Goal: Task Accomplishment & Management: Use online tool/utility

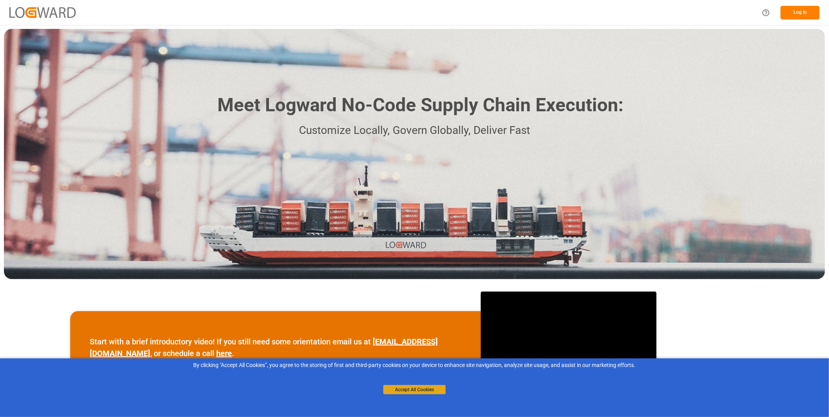
click at [414, 388] on button "Accept All Cookies" at bounding box center [414, 389] width 62 height 9
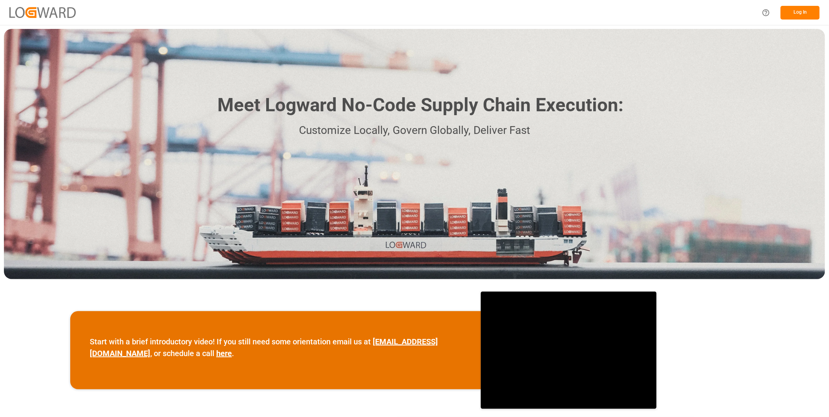
click at [807, 10] on button "Log In" at bounding box center [799, 13] width 39 height 14
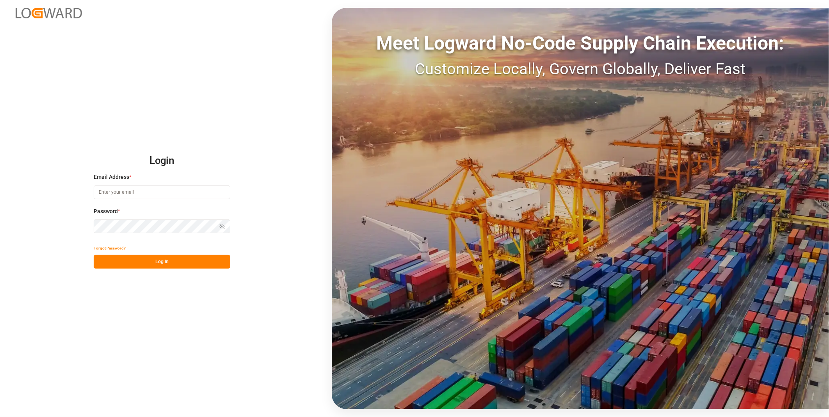
type input "florian.hausmann@rhenus.com"
click at [146, 272] on div "Login Email Address * florian.hausmann@rhenus.com Password * Show password Forg…" at bounding box center [414, 208] width 829 height 417
click at [154, 265] on button "Log In" at bounding box center [162, 262] width 137 height 14
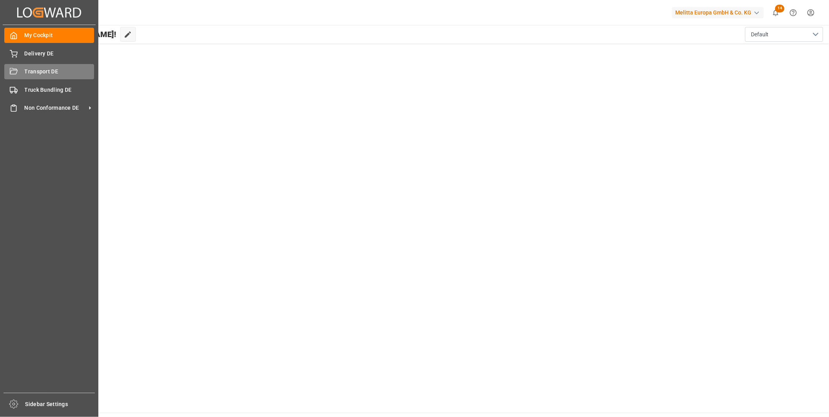
click at [31, 78] on div "Transport DE Transport DE" at bounding box center [49, 71] width 90 height 15
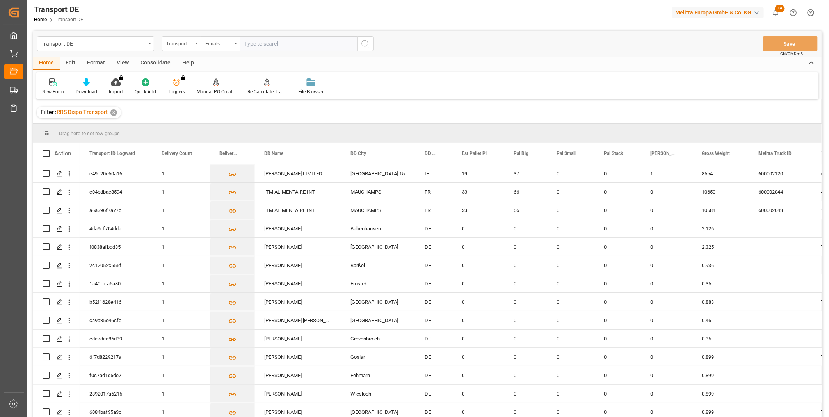
drag, startPoint x: 202, startPoint y: 45, endPoint x: 194, endPoint y: 43, distance: 8.1
click at [201, 45] on div "Equals" at bounding box center [220, 43] width 39 height 15
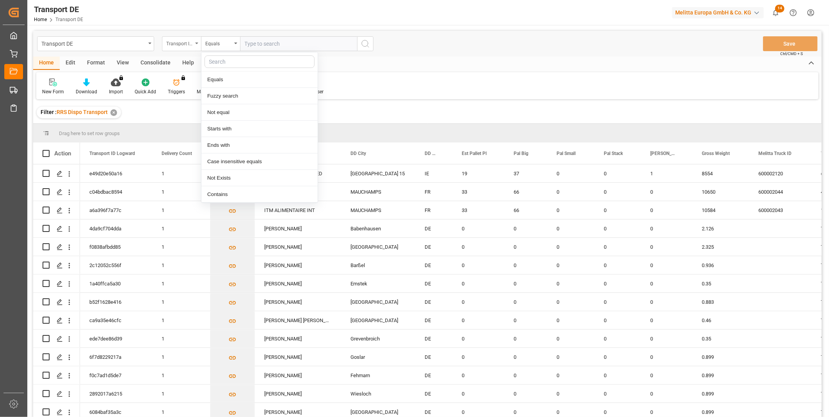
click at [189, 46] on div "Transport ID Logward" at bounding box center [179, 42] width 27 height 9
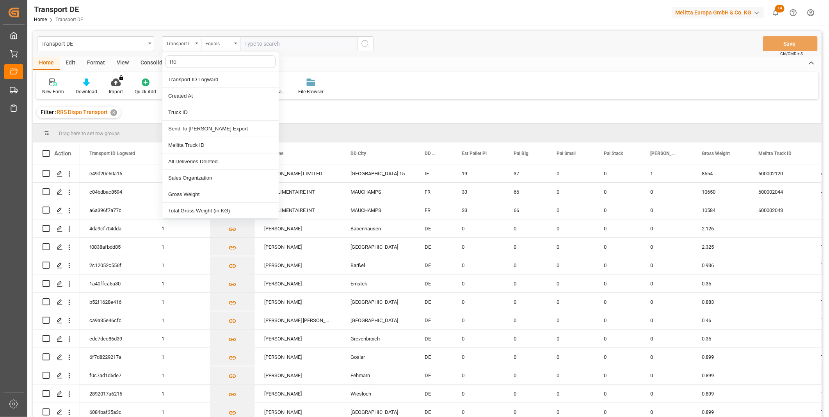
type input "Rou"
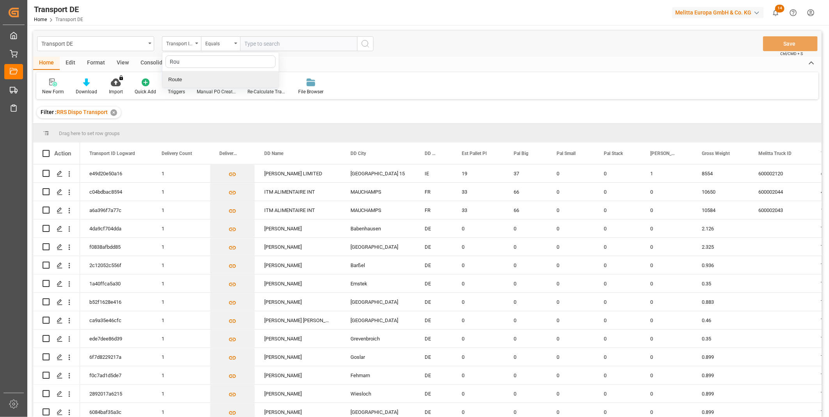
click at [200, 78] on div "Route" at bounding box center [220, 79] width 116 height 16
click at [146, 62] on div "Consolidate" at bounding box center [156, 63] width 42 height 13
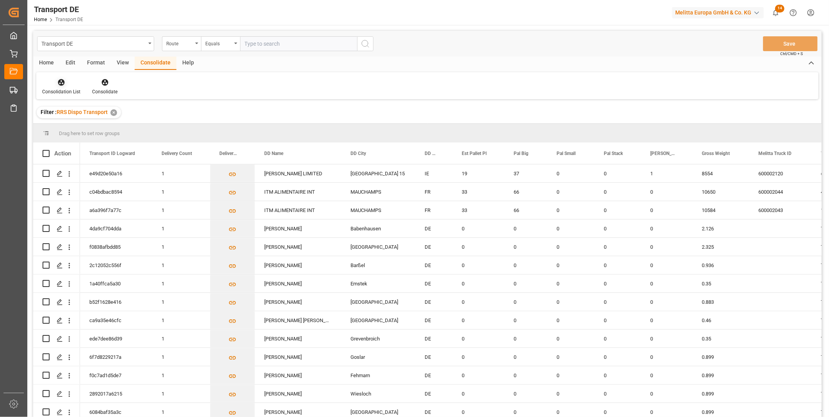
click at [75, 83] on div at bounding box center [61, 82] width 38 height 8
click at [80, 141] on div "Truck Bundling RRS Dispo Export" at bounding box center [88, 142] width 81 height 8
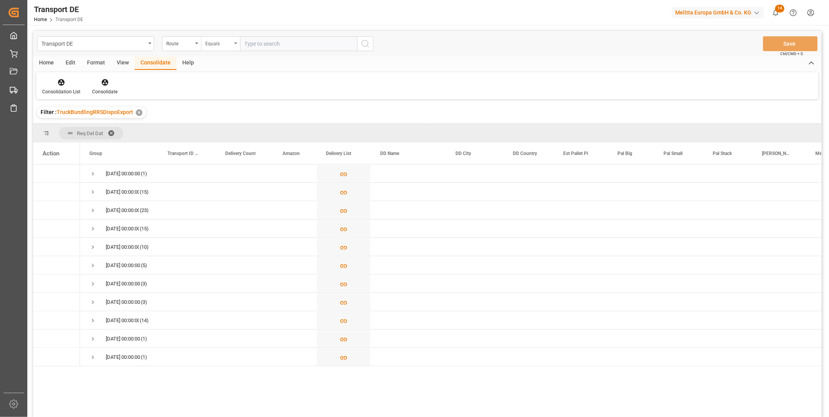
click at [211, 47] on div "Equals" at bounding box center [220, 43] width 39 height 15
click at [211, 124] on div "Starts with" at bounding box center [259, 129] width 116 height 16
type input "CZ"
click at [371, 46] on button "search button" at bounding box center [365, 43] width 16 height 15
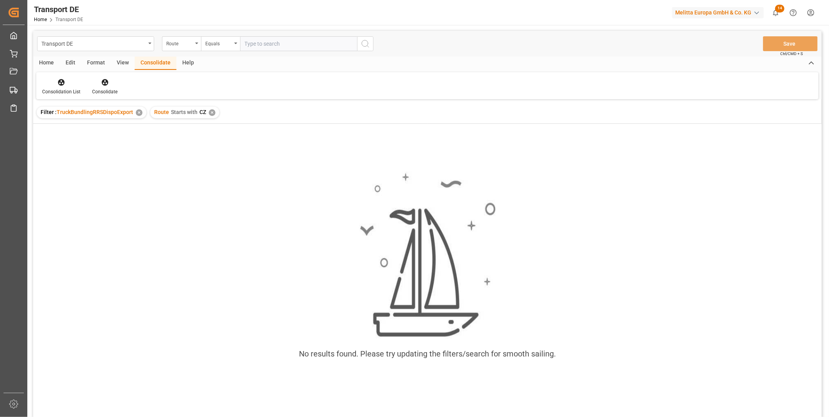
click at [211, 112] on div "✕" at bounding box center [212, 112] width 7 height 7
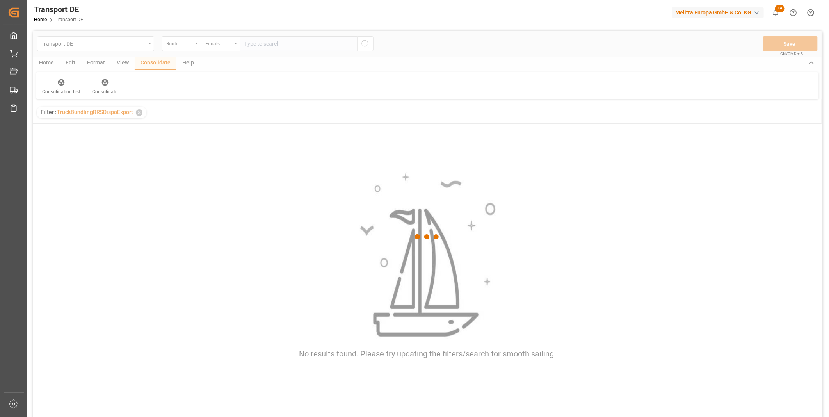
click at [230, 44] on div at bounding box center [427, 237] width 788 height 412
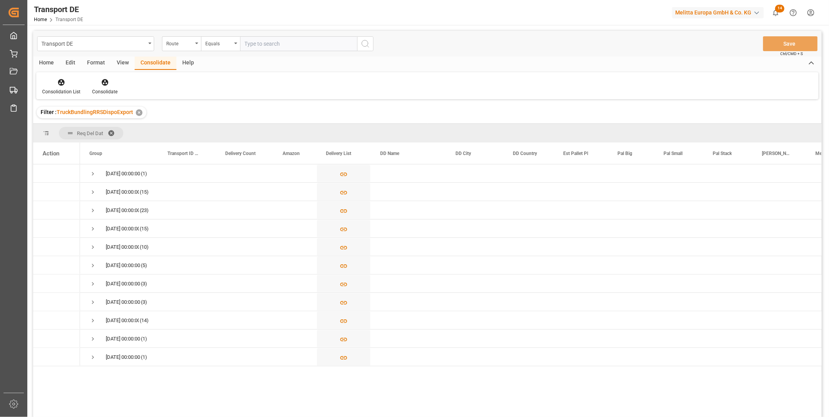
click at [230, 44] on div "Equals" at bounding box center [218, 42] width 27 height 9
click at [213, 125] on div "Starts with" at bounding box center [259, 129] width 116 height 16
type input "PL"
click at [367, 44] on icon "search button" at bounding box center [364, 43] width 9 height 9
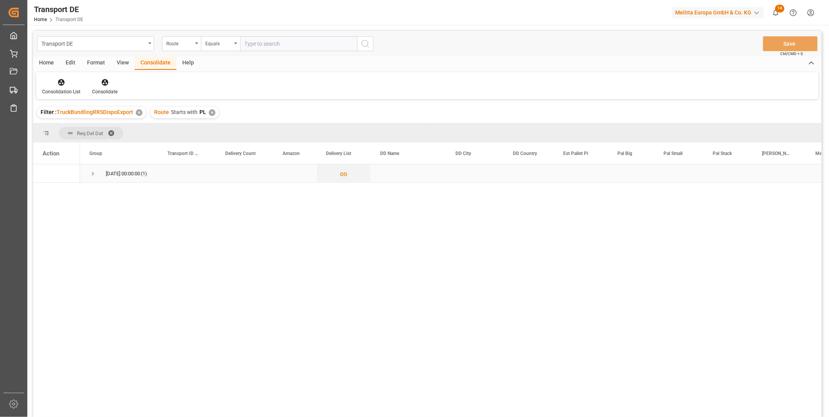
click at [96, 170] on span "Press SPACE to select this row." at bounding box center [92, 173] width 7 height 7
click at [502, 365] on div "08.09.2025 00:00:00 (1) 491e6a42f7fa 1 No Neonet Centrum Logistyczne Pabianice …" at bounding box center [450, 292] width 741 height 257
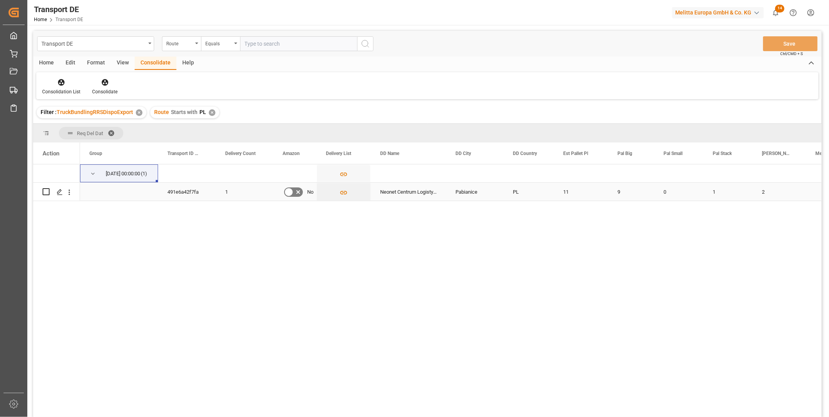
click at [46, 189] on input "Press Space to toggle row selection (unchecked)" at bounding box center [46, 191] width 7 height 7
checkbox input "true"
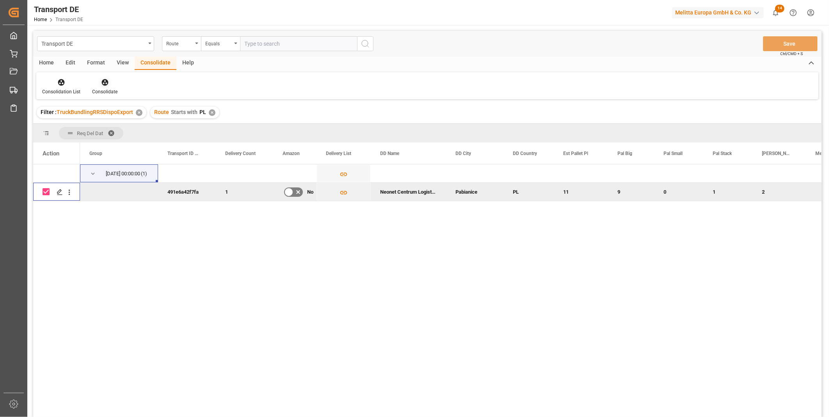
click at [99, 89] on div "Consolidate" at bounding box center [104, 91] width 25 height 7
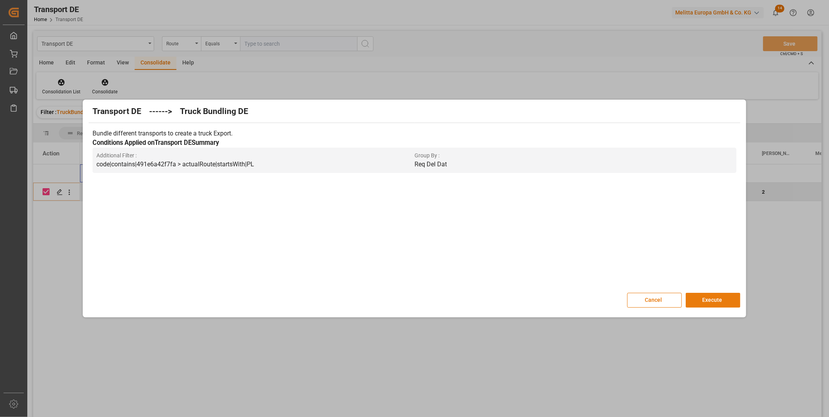
click at [725, 298] on button "Execute" at bounding box center [712, 300] width 55 height 15
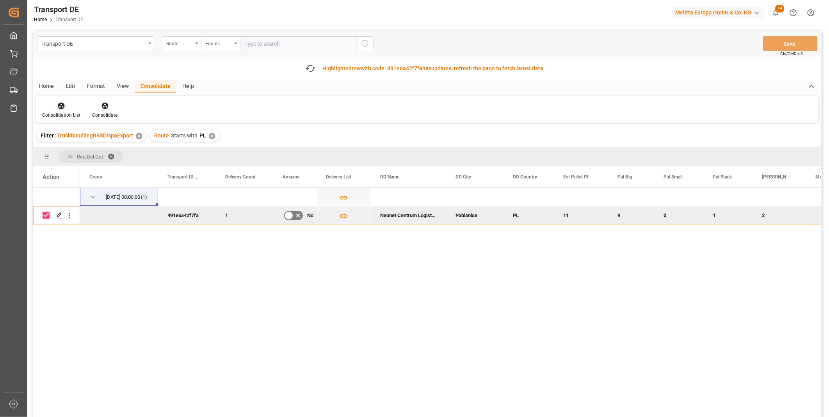
click at [69, 110] on div "Consolidation List" at bounding box center [61, 109] width 50 height 17
click at [106, 167] on div "Transport DE Route Equals Save Ctrl/CMD + S Fetch latest updates Highlighted ro…" at bounding box center [427, 246] width 788 height 430
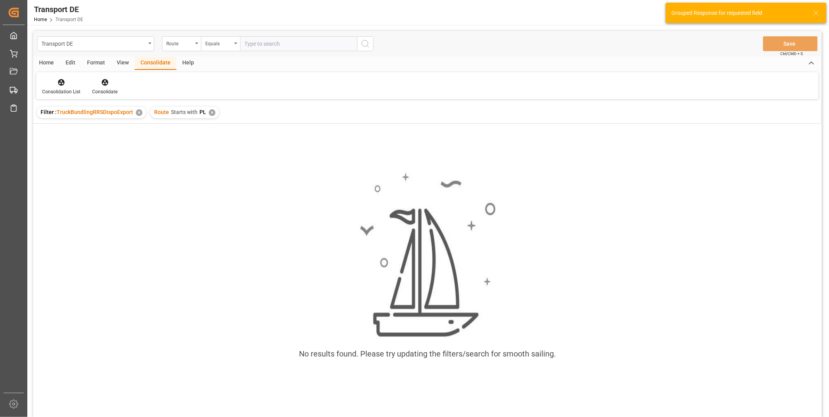
click at [215, 117] on div "Filter : TruckBundlingRRSDispoExport ✕ Route Starts with PL ✕" at bounding box center [427, 112] width 788 height 22
click at [214, 116] on div "Route Starts with PL ✕" at bounding box center [184, 112] width 69 height 12
click at [214, 114] on div "Route Starts with PL ✕" at bounding box center [184, 112] width 69 height 12
click at [212, 114] on div "✕" at bounding box center [212, 112] width 7 height 7
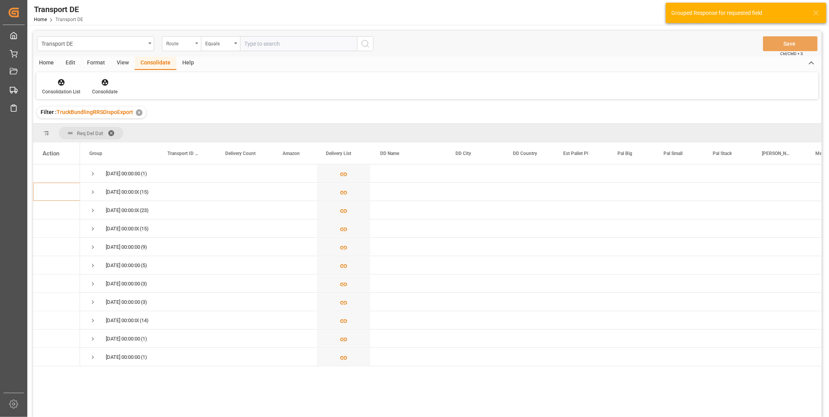
click at [186, 38] on div "Route" at bounding box center [179, 42] width 27 height 9
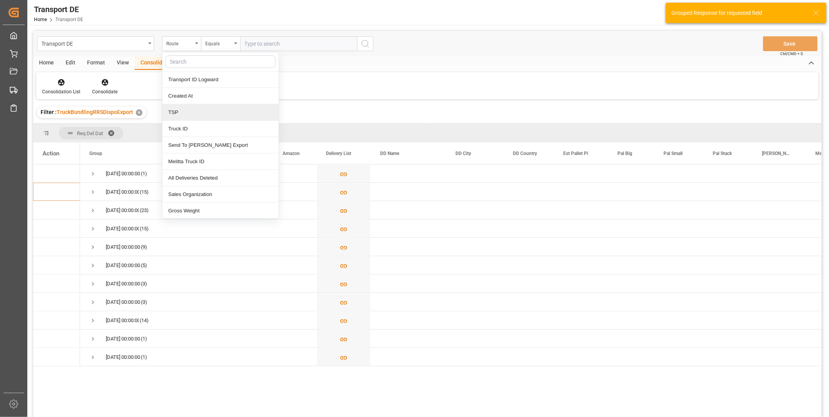
drag, startPoint x: 193, startPoint y: 130, endPoint x: 192, endPoint y: 118, distance: 12.2
click at [192, 118] on div "Transport ID Logward Created At TSP Truck ID Send To Raben Export Melitta Truck…" at bounding box center [220, 135] width 117 height 167
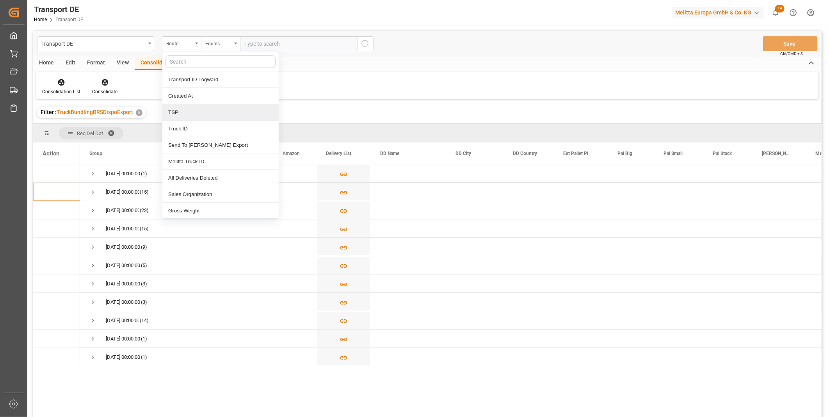
click at [192, 118] on div "TSP" at bounding box center [220, 112] width 116 height 16
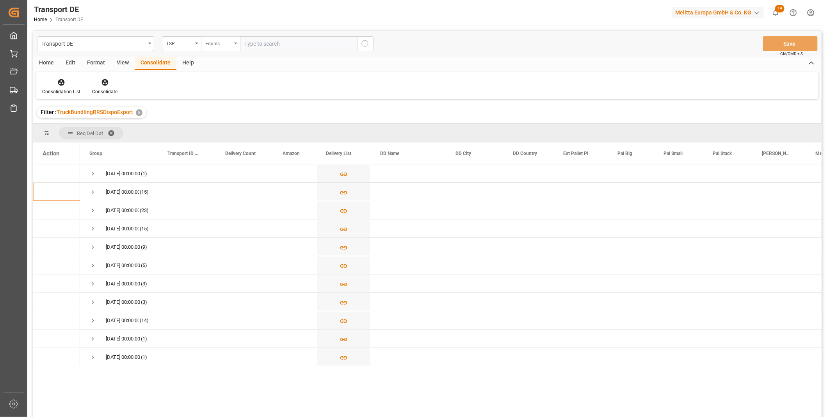
click at [222, 44] on div "Equals" at bounding box center [218, 42] width 27 height 9
drag, startPoint x: 279, startPoint y: 40, endPoint x: 266, endPoint y: 41, distance: 12.9
click at [277, 43] on input "text" at bounding box center [298, 43] width 117 height 15
type input "DACHSER COF FOODSERVICE"
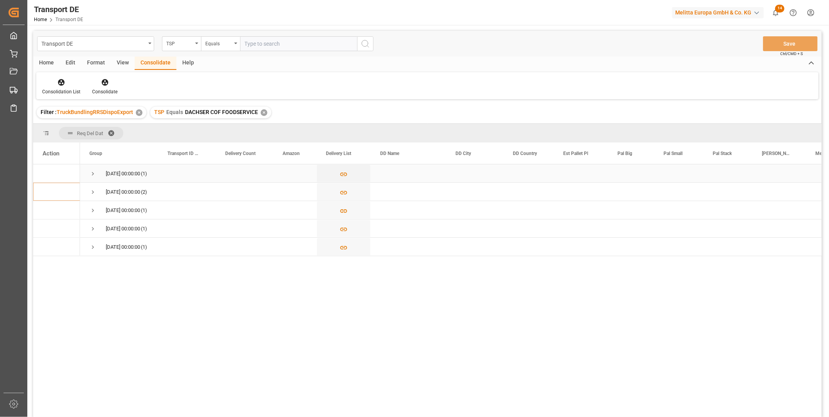
click at [91, 176] on span "Press SPACE to select this row." at bounding box center [92, 173] width 7 height 7
drag, startPoint x: 96, startPoint y: 172, endPoint x: 91, endPoint y: 169, distance: 5.5
click at [95, 172] on span "Press SPACE to select this row." at bounding box center [92, 173] width 7 height 7
click at [52, 86] on div "Consolidation List" at bounding box center [61, 86] width 50 height 17
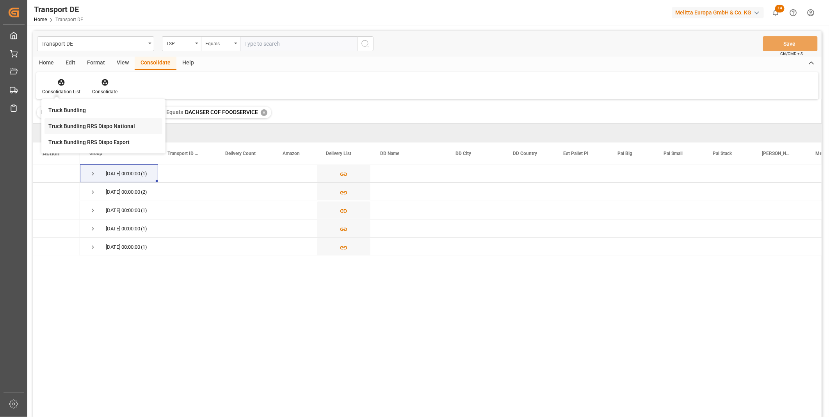
click at [119, 126] on div "Transport DE TSP Equals Save Ctrl/CMD + S Home Edit Format View Consolidate Hel…" at bounding box center [427, 234] width 788 height 406
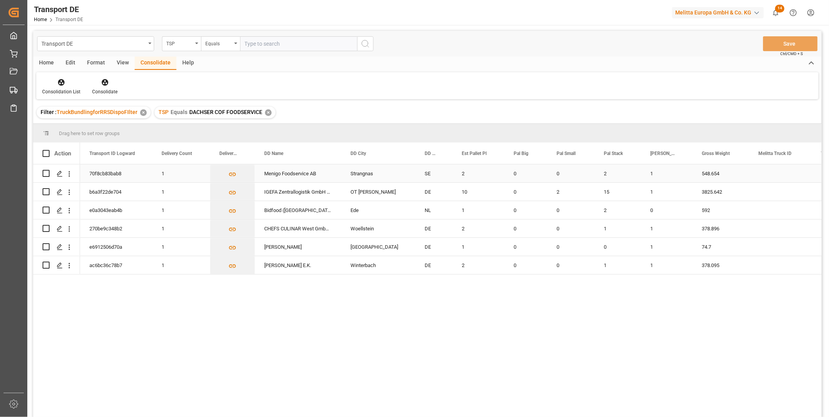
click at [43, 174] on input "Press Space to toggle row selection (unchecked)" at bounding box center [46, 173] width 7 height 7
checkbox input "true"
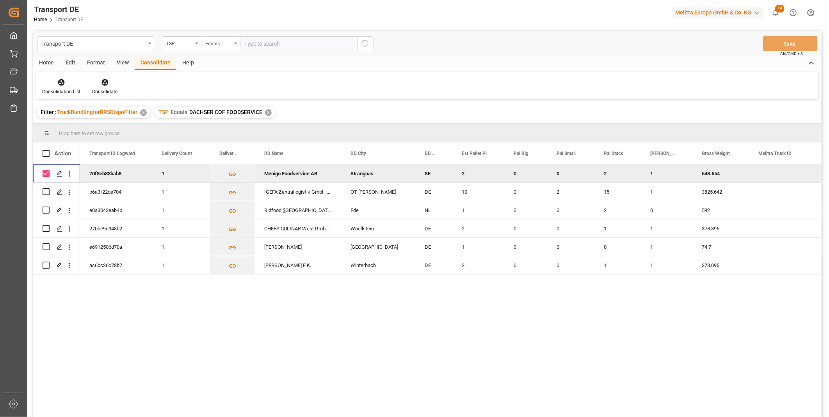
click at [94, 86] on div "Consolidate" at bounding box center [104, 86] width 37 height 17
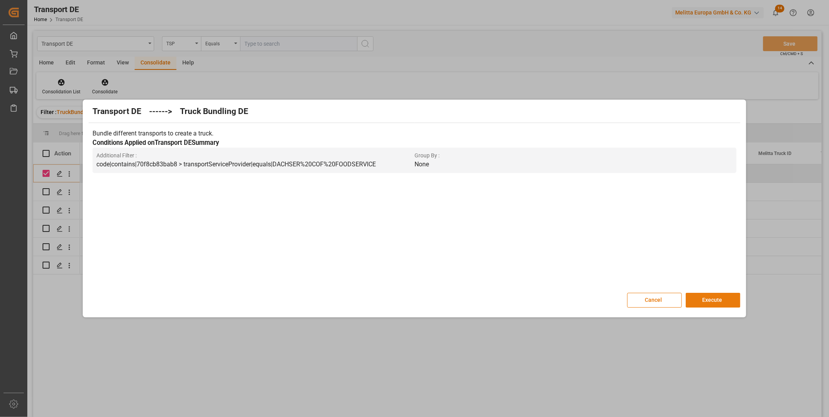
click at [699, 299] on button "Execute" at bounding box center [712, 300] width 55 height 15
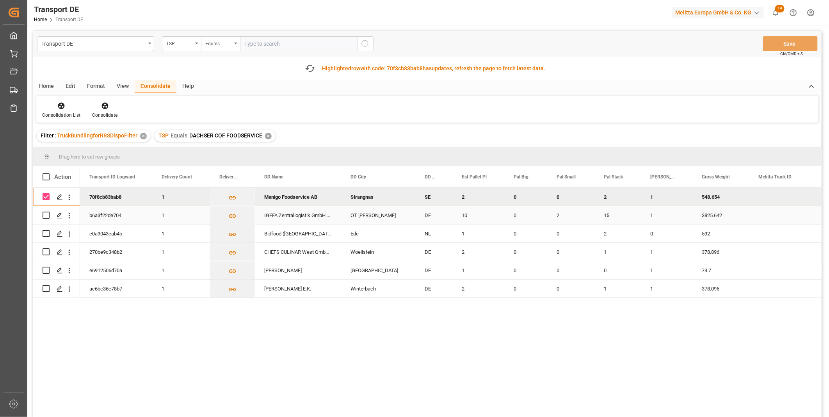
click at [46, 216] on input "Press Space to toggle row selection (unchecked)" at bounding box center [46, 214] width 7 height 7
checkbox input "true"
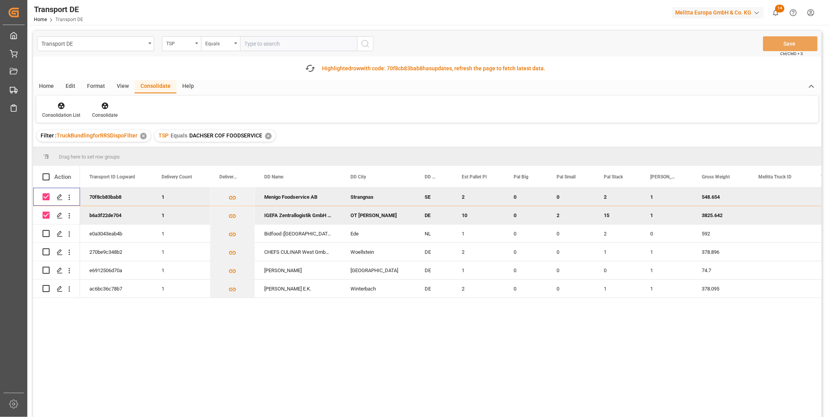
click at [48, 194] on input "Press Space to toggle row selection (checked)" at bounding box center [46, 196] width 7 height 7
checkbox input "false"
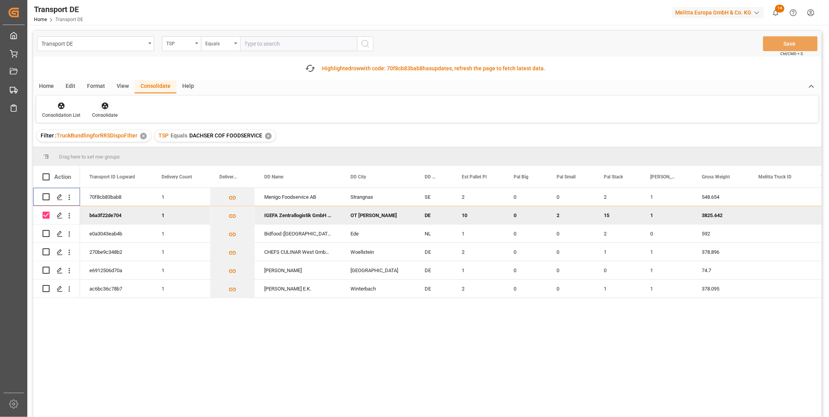
click at [106, 110] on div "Consolidate" at bounding box center [104, 109] width 37 height 17
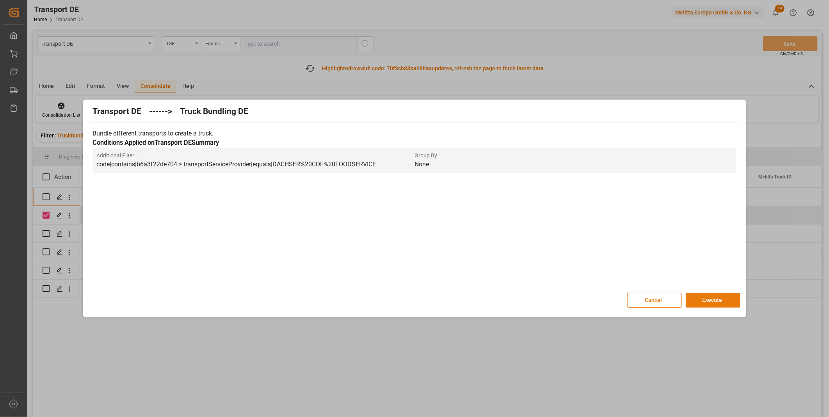
click at [711, 295] on button "Execute" at bounding box center [712, 300] width 55 height 15
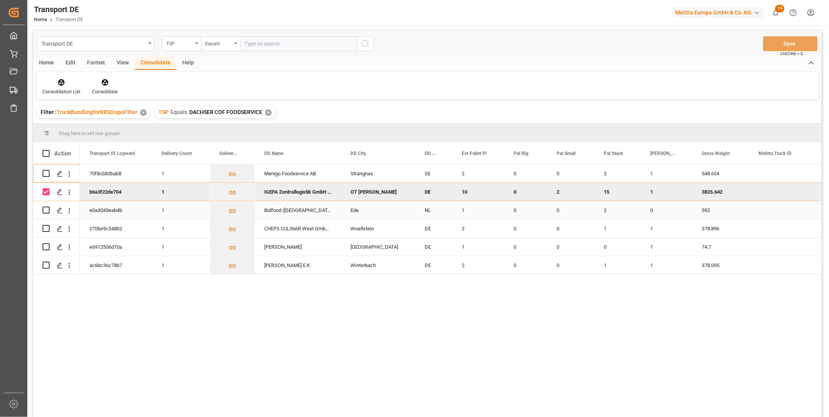
click at [47, 208] on input "Press Space to toggle row selection (unchecked)" at bounding box center [46, 209] width 7 height 7
checkbox input "true"
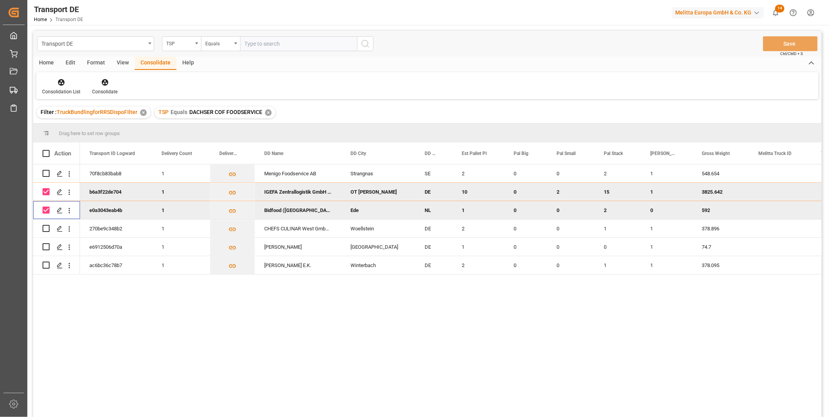
click at [46, 194] on input "Press Space to toggle row selection (checked)" at bounding box center [46, 191] width 7 height 7
checkbox input "false"
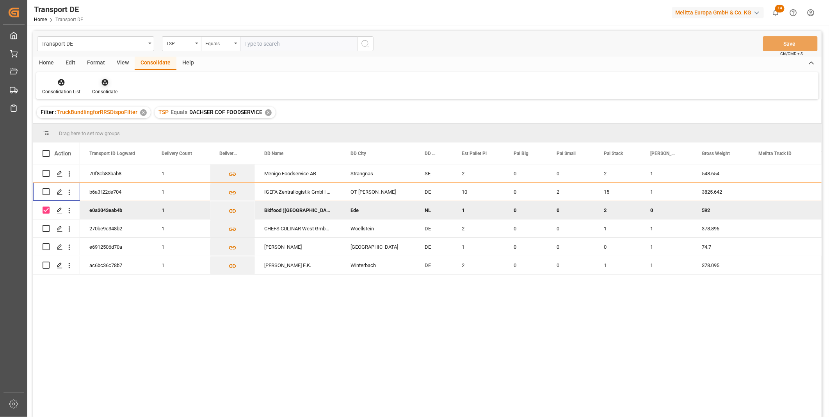
click at [99, 80] on div at bounding box center [104, 82] width 25 height 8
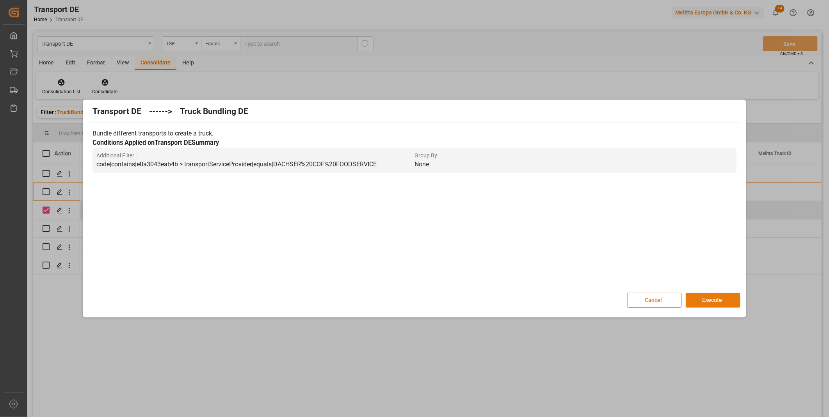
drag, startPoint x: 742, startPoint y: 300, endPoint x: 728, endPoint y: 300, distance: 14.4
click at [741, 300] on div "Transport DE ------> Truck Bundling DE Bundle different transports to create a …" at bounding box center [414, 208] width 659 height 214
click at [726, 300] on button "Execute" at bounding box center [712, 300] width 55 height 15
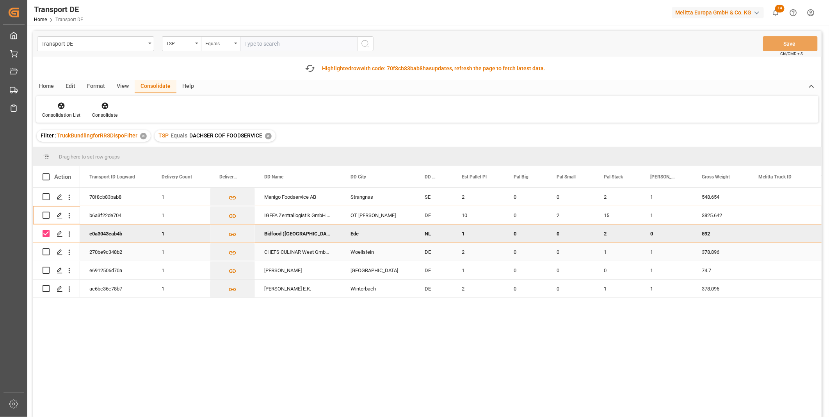
click at [47, 250] on input "Press Space to toggle row selection (unchecked)" at bounding box center [46, 251] width 7 height 7
checkbox input "true"
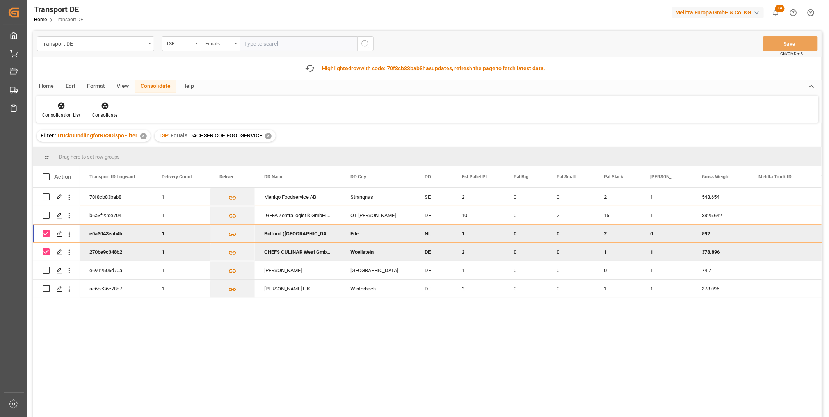
click at [47, 235] on input "Press Space to toggle row selection (checked)" at bounding box center [46, 233] width 7 height 7
checkbox input "false"
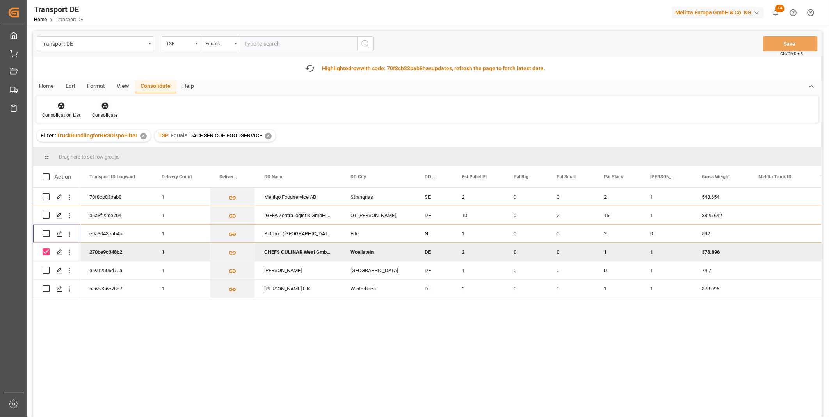
click at [107, 102] on icon at bounding box center [105, 106] width 8 height 8
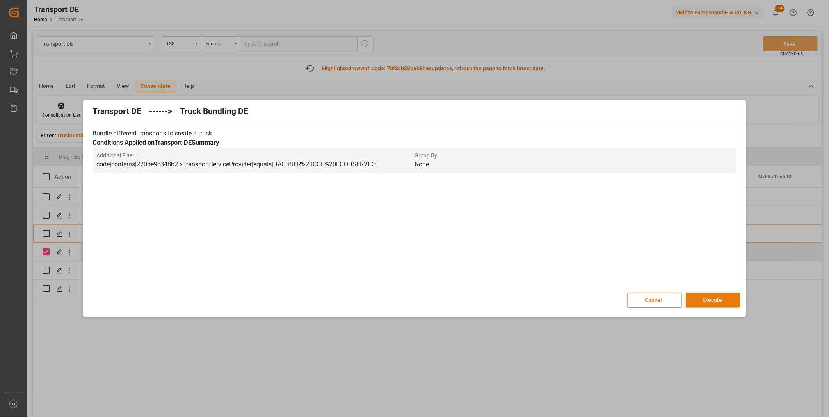
click at [708, 298] on button "Execute" at bounding box center [712, 300] width 55 height 15
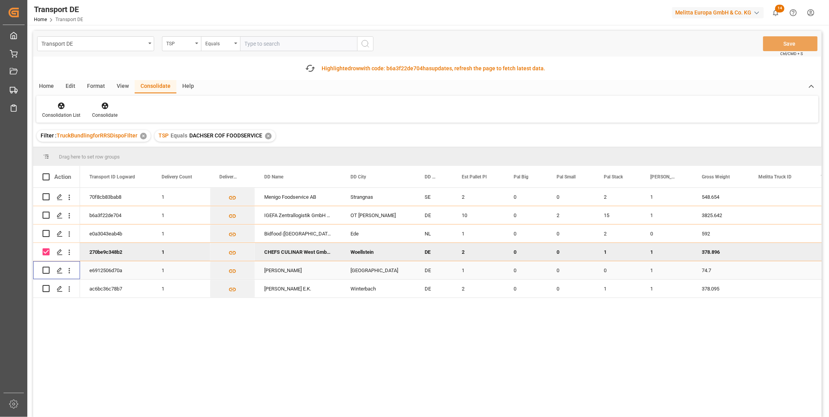
click at [47, 270] on input "Press Space to toggle row selection (unchecked)" at bounding box center [46, 269] width 7 height 7
checkbox input "true"
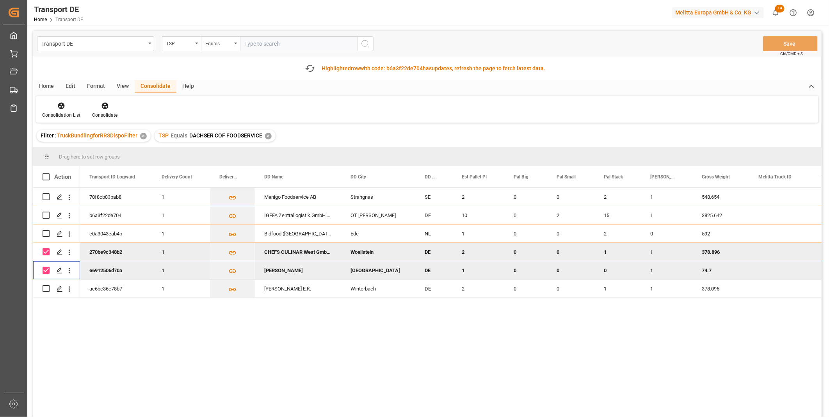
click at [46, 252] on input "Press Space to toggle row selection (checked)" at bounding box center [46, 251] width 7 height 7
checkbox input "false"
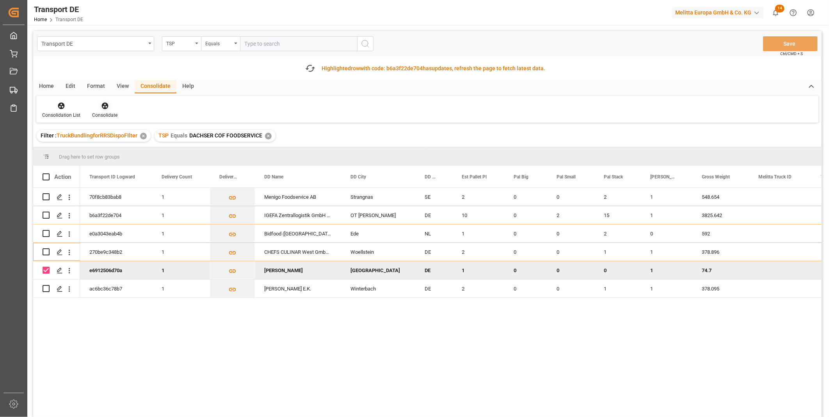
click at [101, 101] on div at bounding box center [104, 105] width 25 height 8
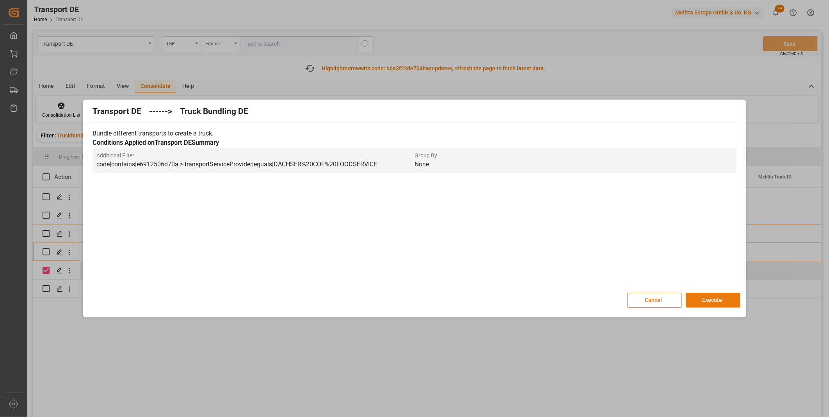
click at [709, 298] on button "Execute" at bounding box center [712, 300] width 55 height 15
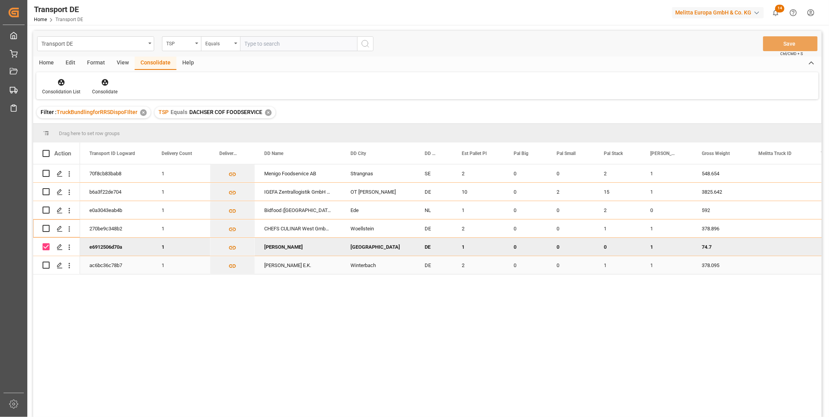
click at [48, 263] on input "Press Space to toggle row selection (unchecked)" at bounding box center [46, 264] width 7 height 7
checkbox input "true"
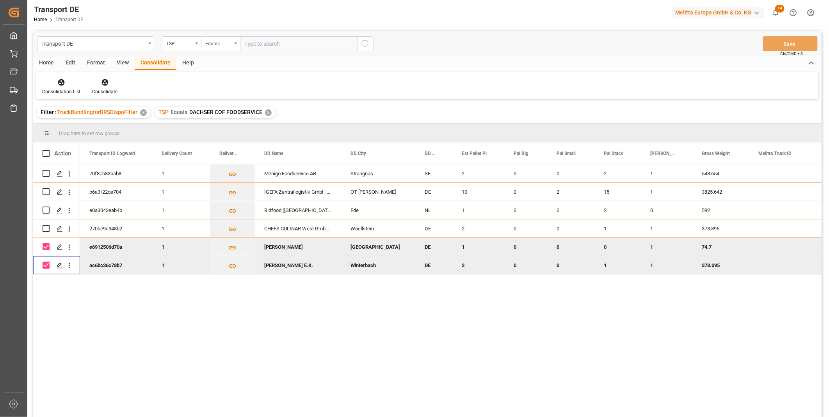
click at [48, 246] on input "Press Space to toggle row selection (checked)" at bounding box center [46, 246] width 7 height 7
checkbox input "false"
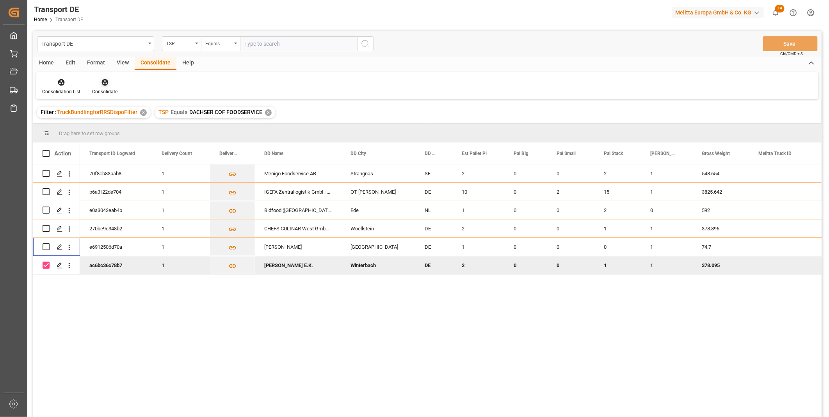
click at [101, 84] on icon at bounding box center [105, 82] width 8 height 8
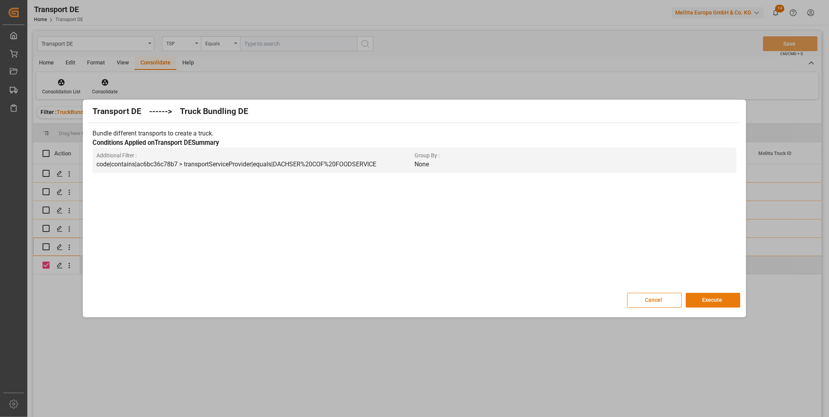
click at [725, 300] on button "Execute" at bounding box center [712, 300] width 55 height 15
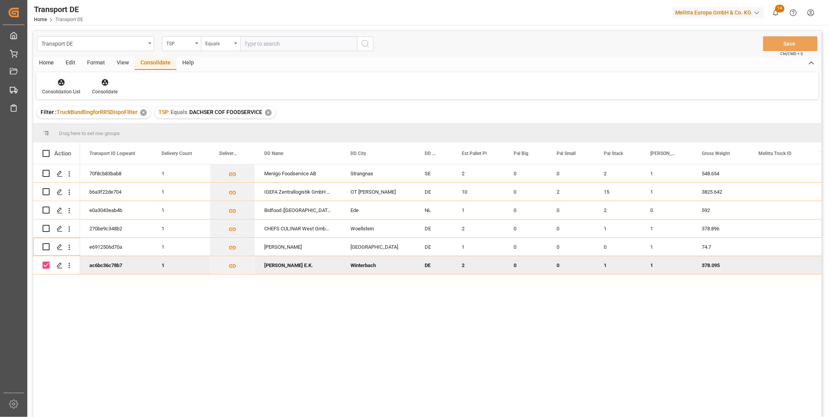
click at [66, 87] on div "Consolidation List" at bounding box center [61, 86] width 50 height 17
click at [87, 139] on div "Transport DE TSP Equals Save Ctrl/CMD + S Home Edit Format View Consolidate Hel…" at bounding box center [427, 234] width 788 height 406
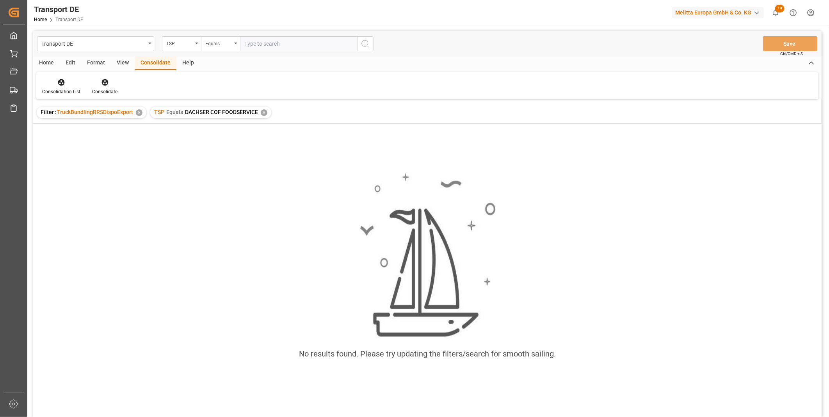
click at [263, 112] on div "✕" at bounding box center [264, 112] width 7 height 7
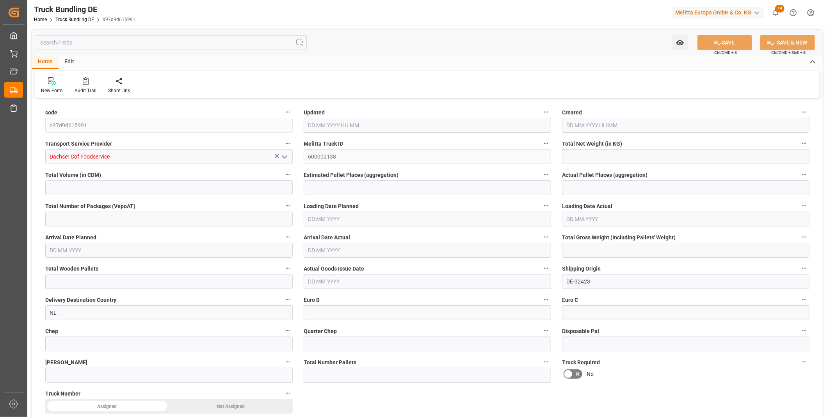
type input "456.12"
type input "1688.66"
type input "1"
type input "0"
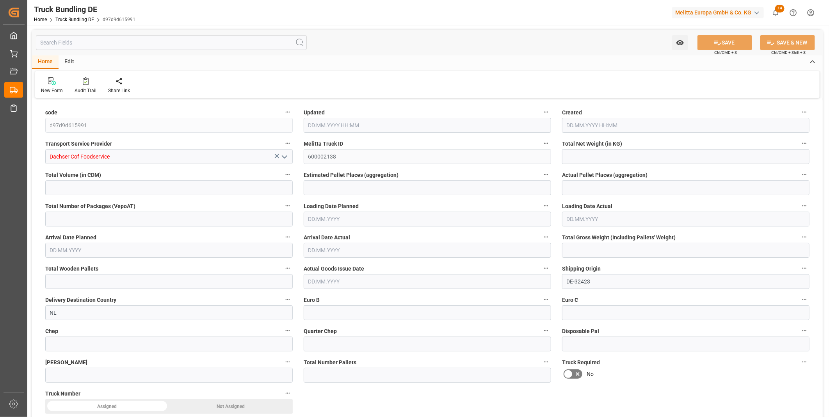
type input "592"
type input "2"
type input "0"
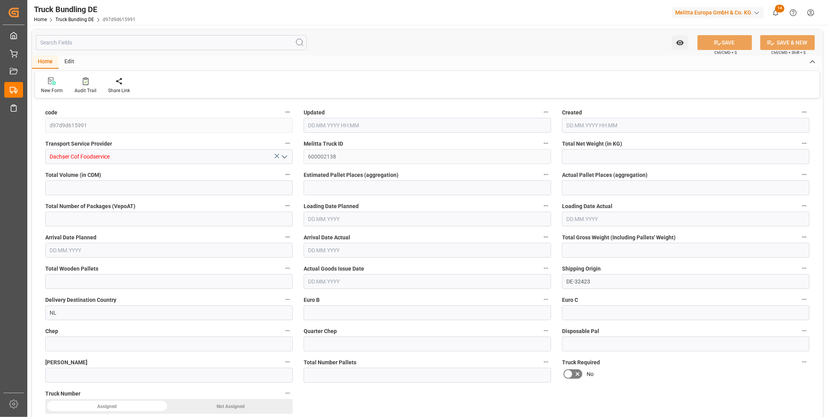
type input "0"
type input "01.09.2025 08:07"
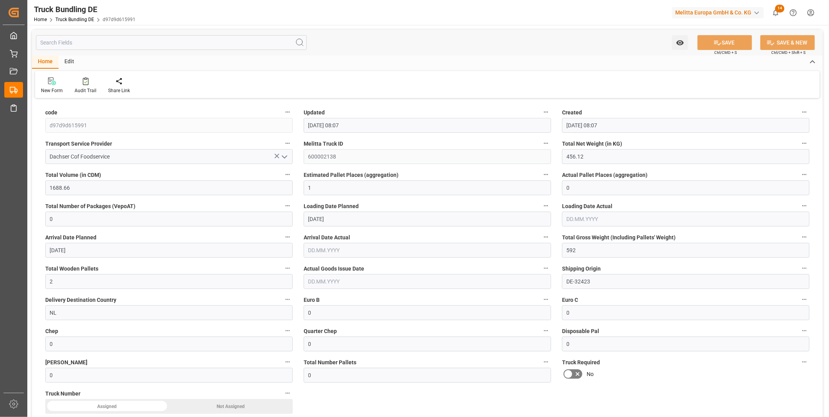
type input "01.09.2025 08:07"
type input "[DATE]"
type input "09.09.2025"
type input "[DATE]"
type input "42.2"
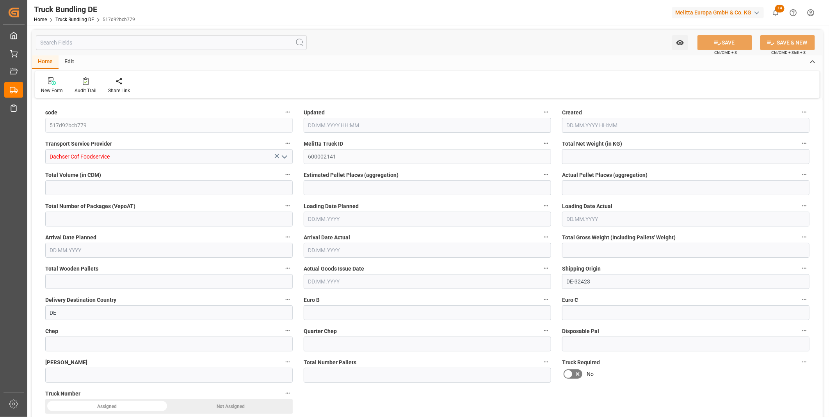
type input "498.88"
type input "1"
type input "0"
type input "74.7"
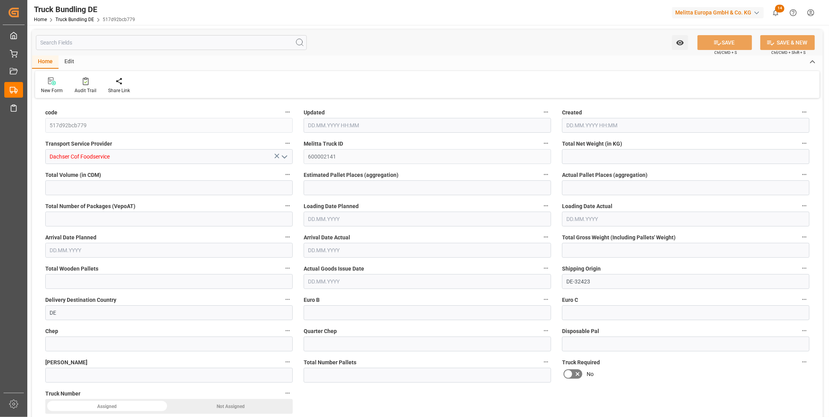
type input "1"
type input "0"
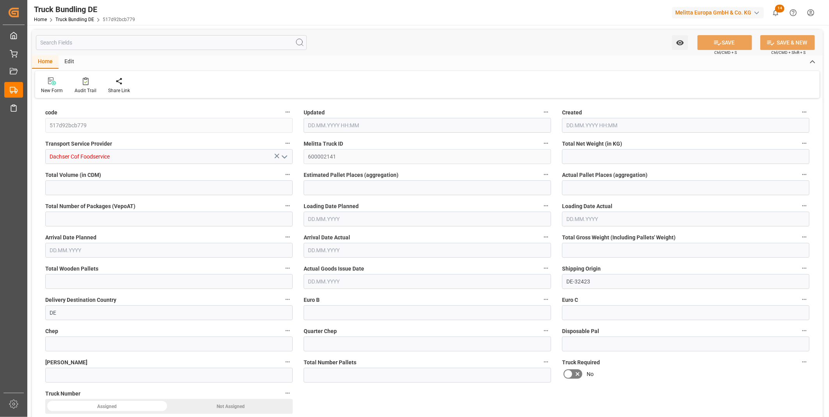
type input "0"
type input "[DATE] 08:08"
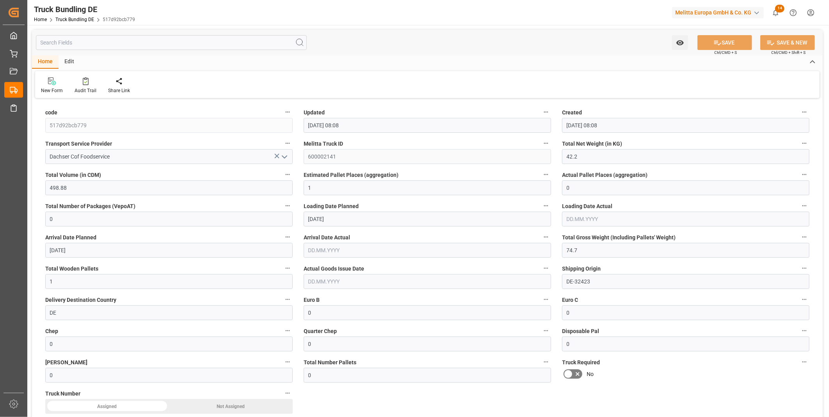
type input "29.08.2025"
type input "[DATE]"
type input "276.93"
type input "1133.875"
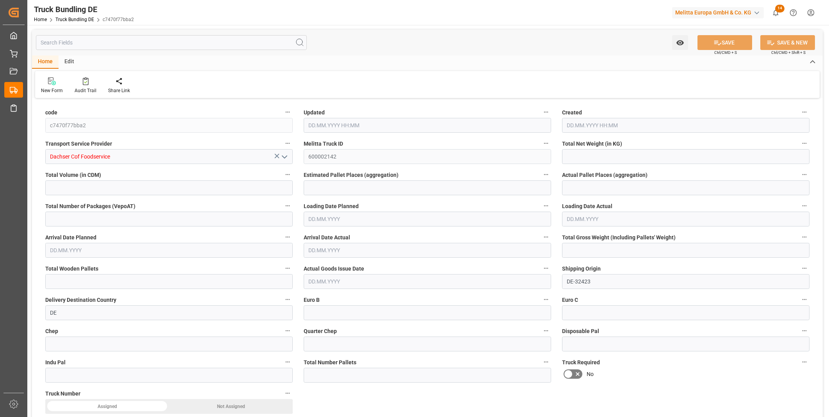
type input "2"
type input "0"
type input "378.095"
type input "2"
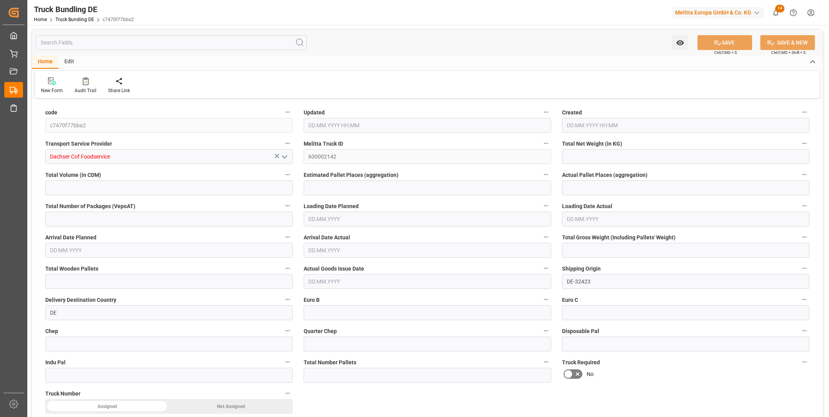
type input "0"
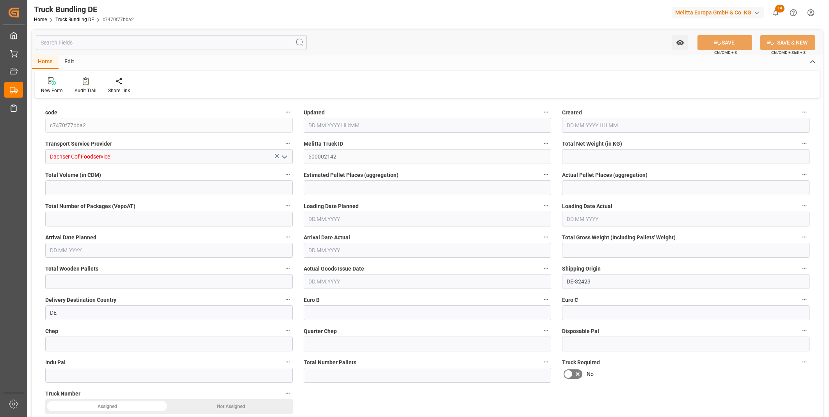
type input "0"
type input "[DATE] 08:08"
type input "[DATE]"
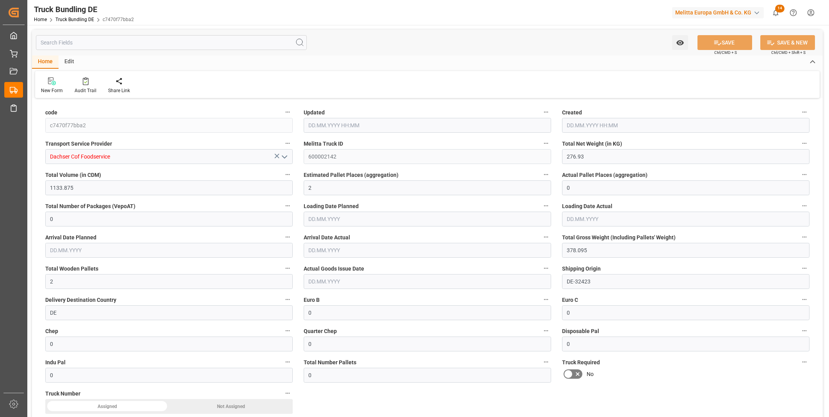
type input "[DATE]"
